Goal: Find specific page/section: Find specific page/section

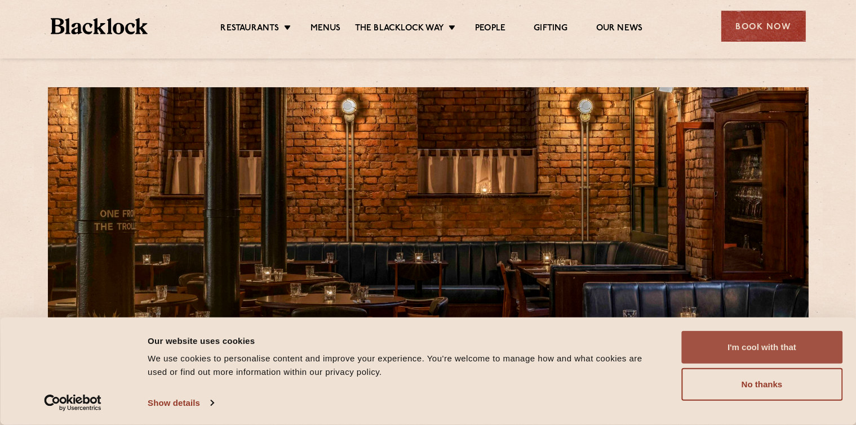
click at [781, 351] on button "I'm cool with that" at bounding box center [761, 347] width 161 height 33
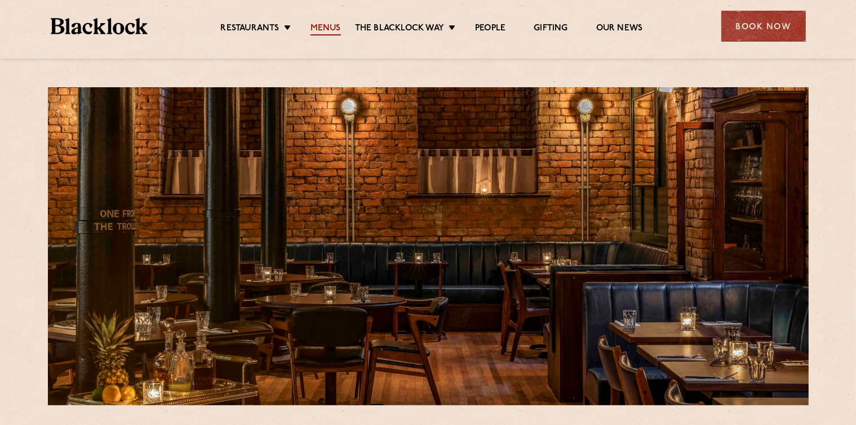
click at [318, 29] on link "Menus" at bounding box center [325, 29] width 30 height 12
